Goal: Task Accomplishment & Management: Manage account settings

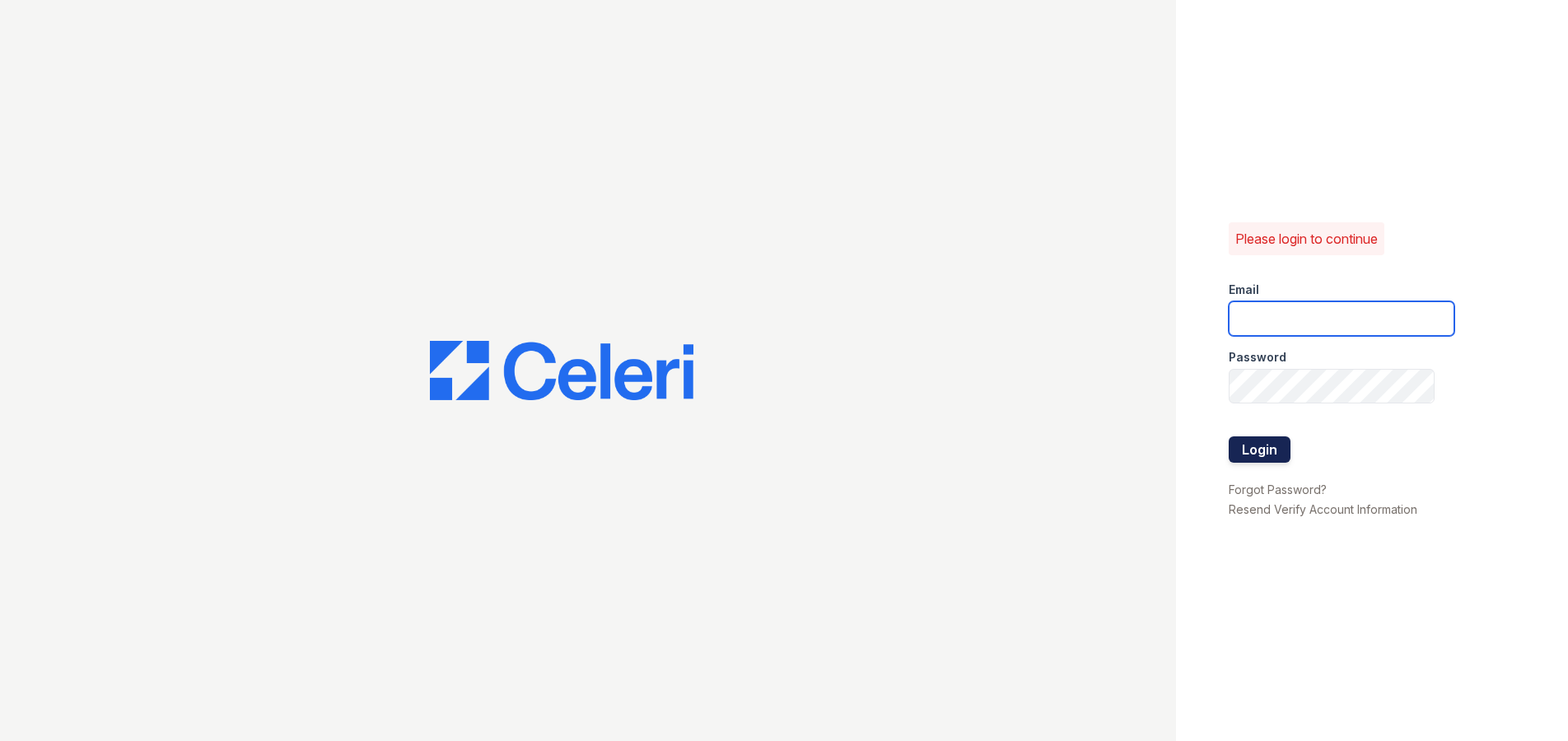
type input "[EMAIL_ADDRESS][DOMAIN_NAME]"
click at [1257, 440] on button "Login" at bounding box center [1259, 449] width 61 height 26
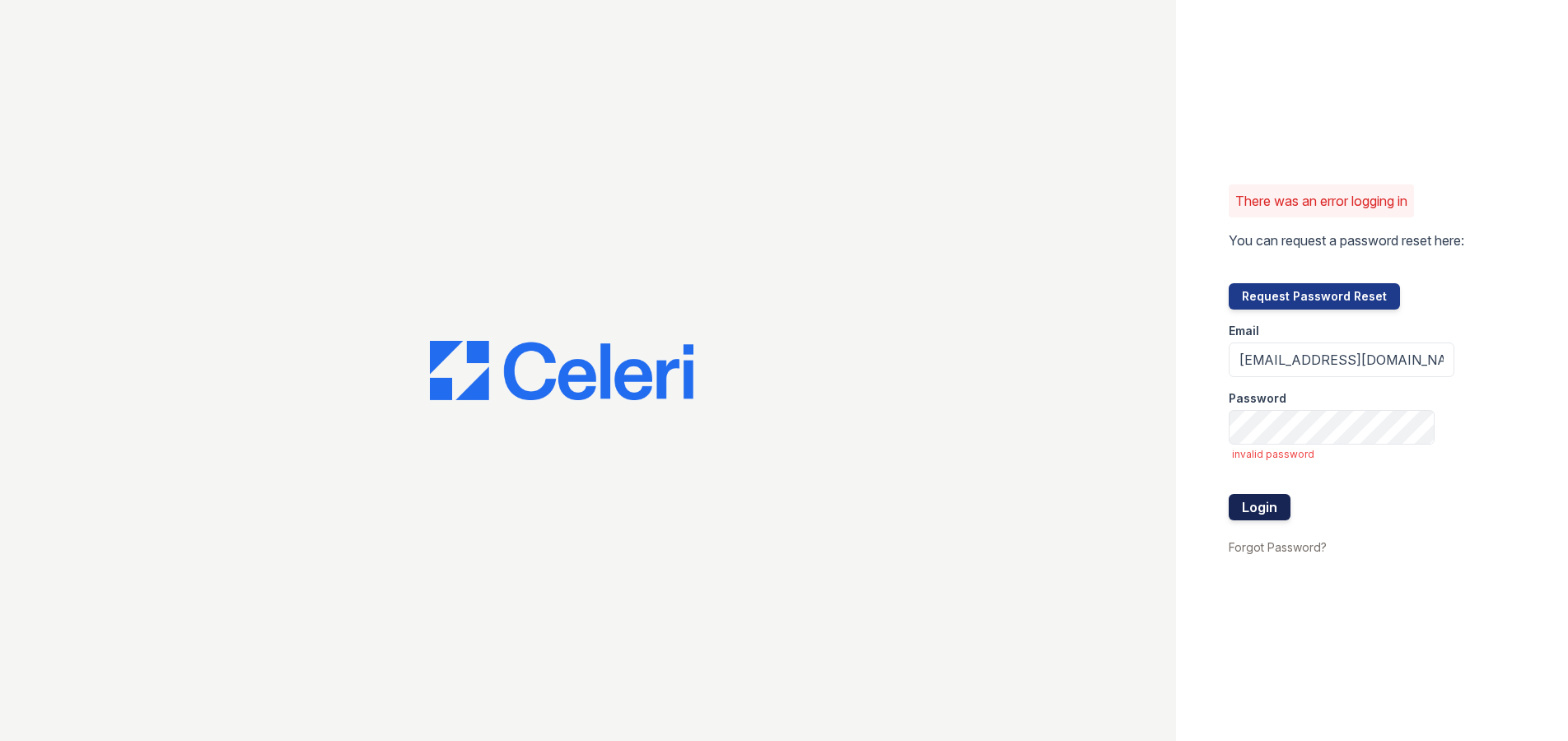
click at [1254, 513] on button "Login" at bounding box center [1259, 507] width 61 height 26
click at [1163, 441] on div "There was an error logging in You can request a password reset here: Request Pa…" at bounding box center [784, 370] width 1568 height 741
click at [1262, 502] on button "Login" at bounding box center [1259, 507] width 61 height 26
click at [1050, 422] on div "There was an error logging in You can request a password reset here: Request Pa…" at bounding box center [784, 370] width 1568 height 741
click at [1229, 494] on button "Login" at bounding box center [1259, 507] width 61 height 26
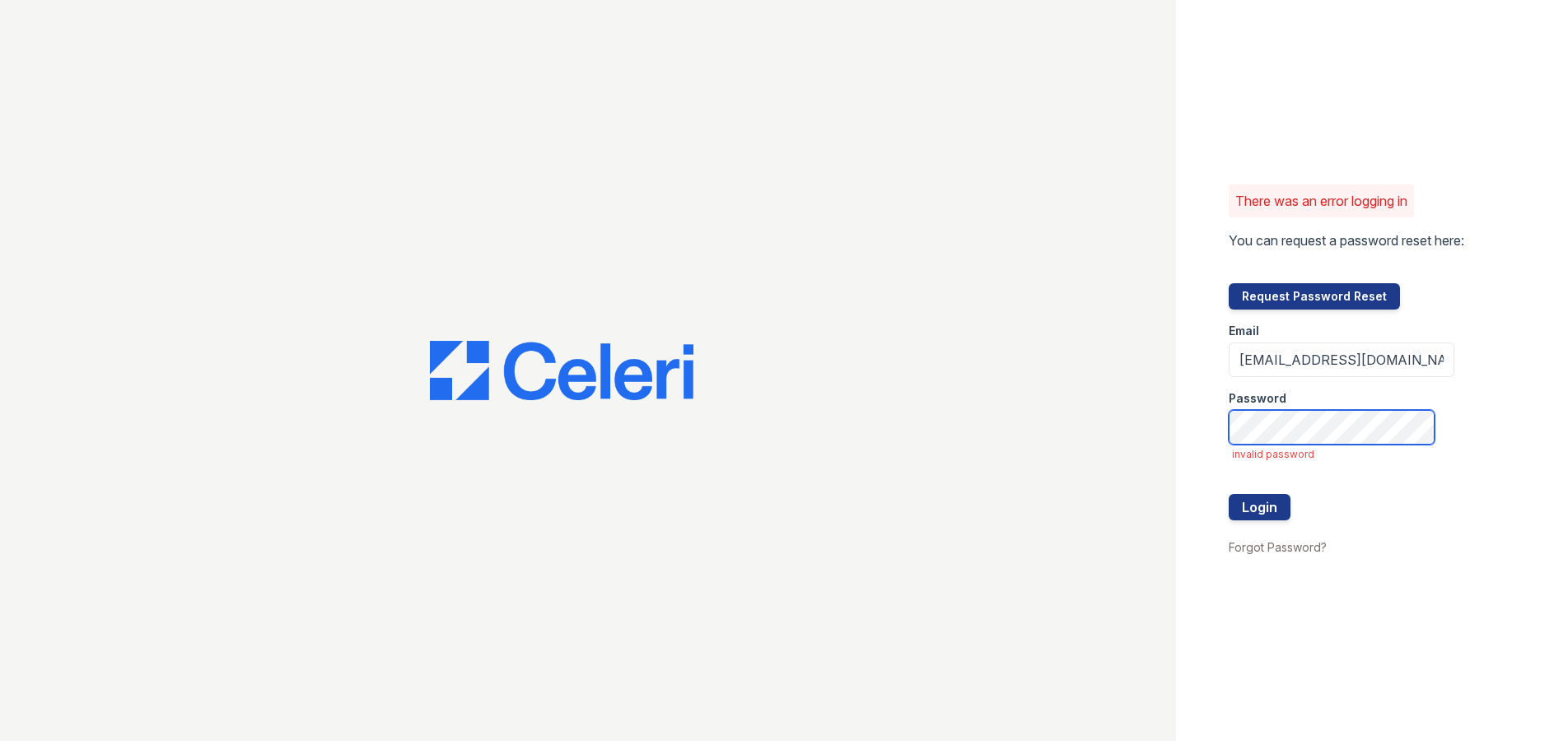
click at [1076, 420] on div "There was an error logging in You can request a password reset here: Request Pa…" at bounding box center [784, 370] width 1568 height 741
click at [1278, 618] on div "There was an error logging in You can request a password reset here: Request Pa…" at bounding box center [1372, 370] width 392 height 741
click at [1267, 497] on button "Login" at bounding box center [1259, 507] width 61 height 26
